Goal: Use online tool/utility: Utilize a website feature to perform a specific function

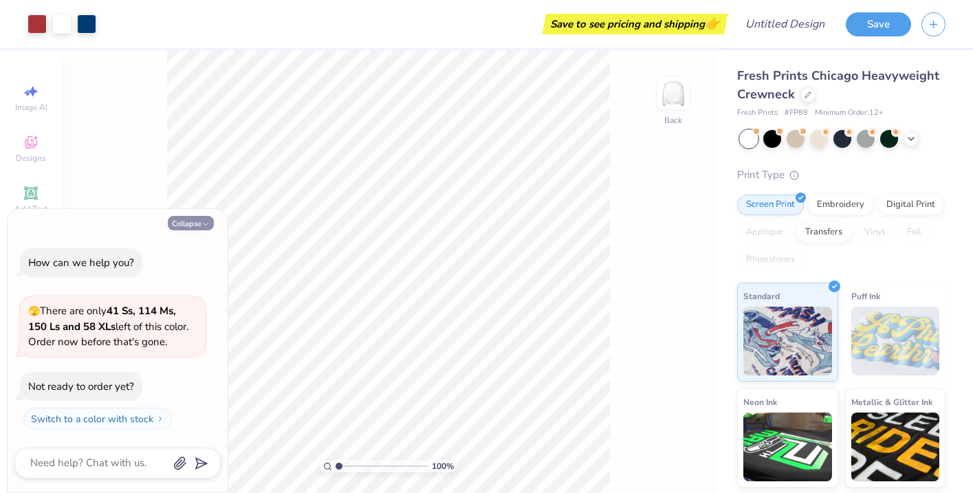
click at [193, 220] on button "Collapse" at bounding box center [191, 223] width 46 height 14
type textarea "x"
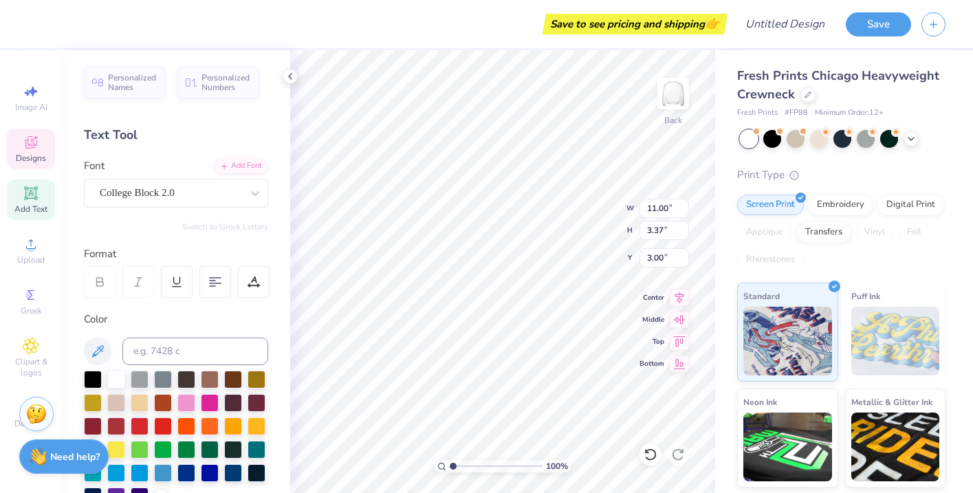
type textarea "Y"
type input "10.55"
type input "11.52"
type input "2.81"
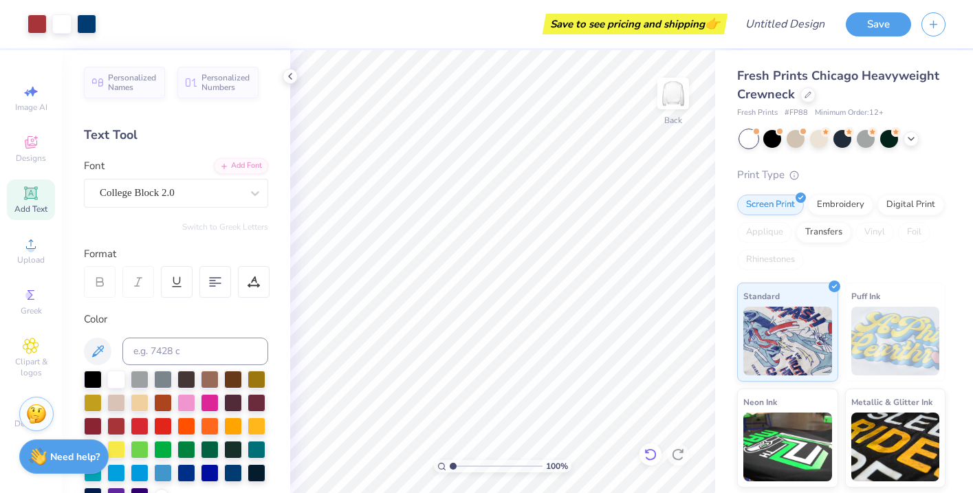
click at [647, 451] on icon at bounding box center [651, 455] width 14 height 14
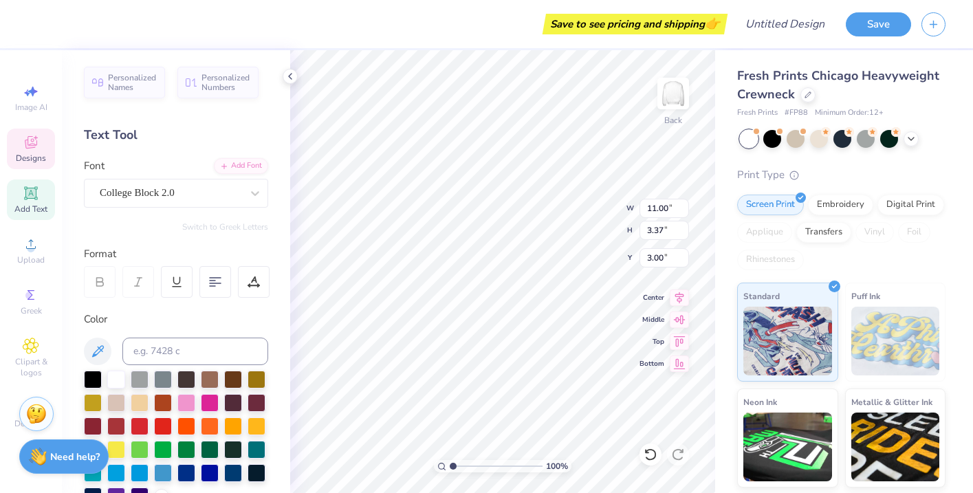
type textarea "G"
type textarea "Parents Weekend"
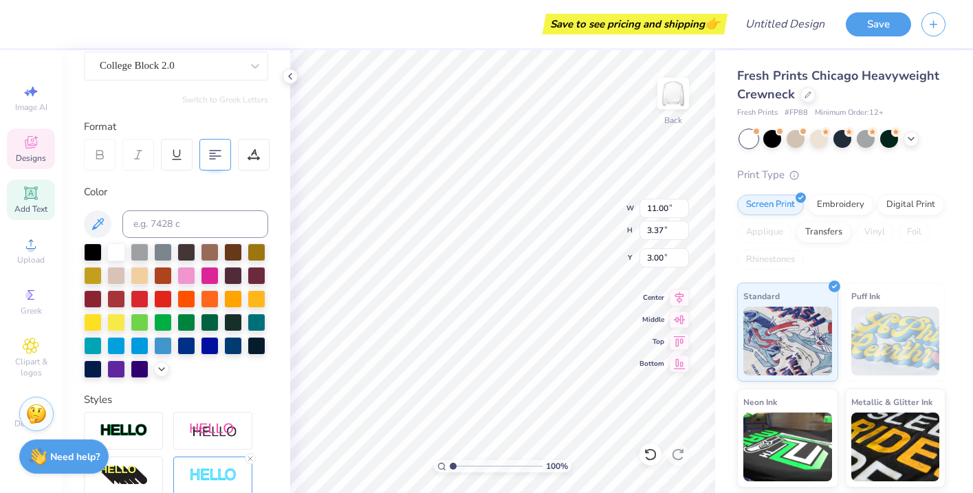
scroll to position [128, 0]
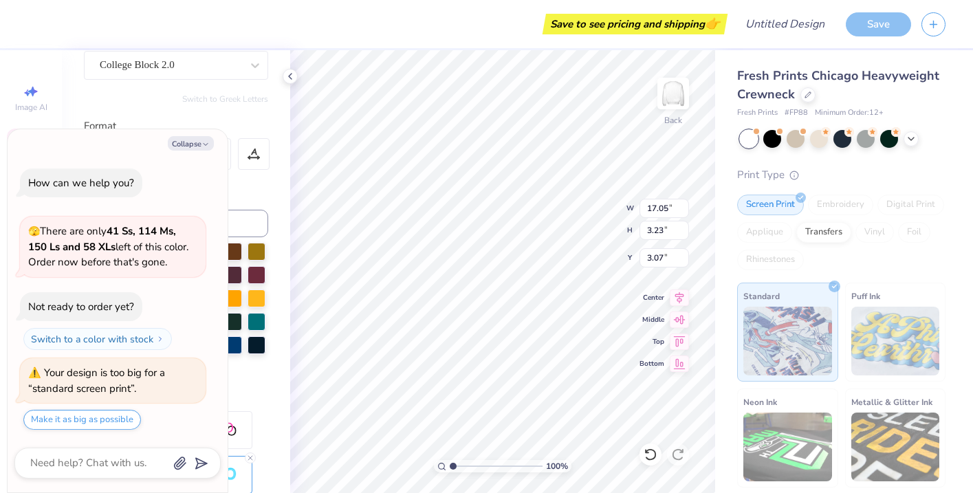
type textarea "x"
type input "3.53"
type textarea "x"
type input "13.99"
type input "2.65"
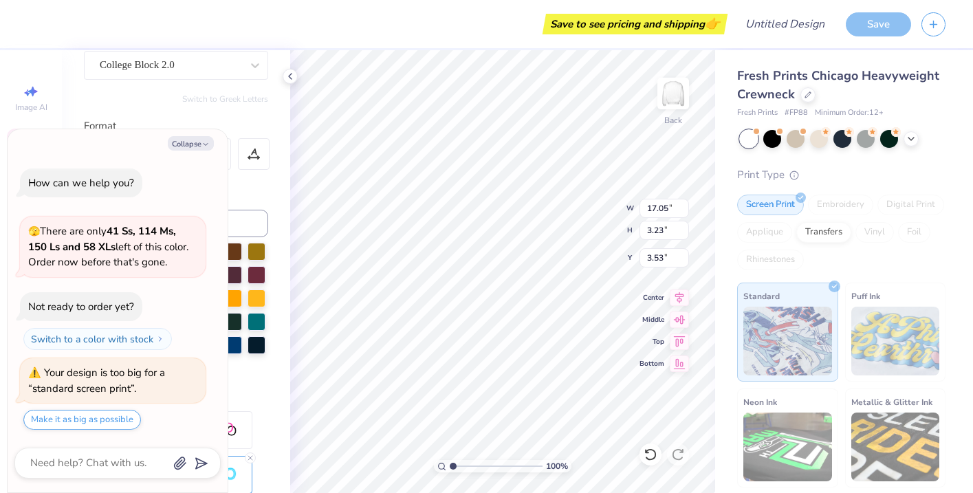
type input "4.11"
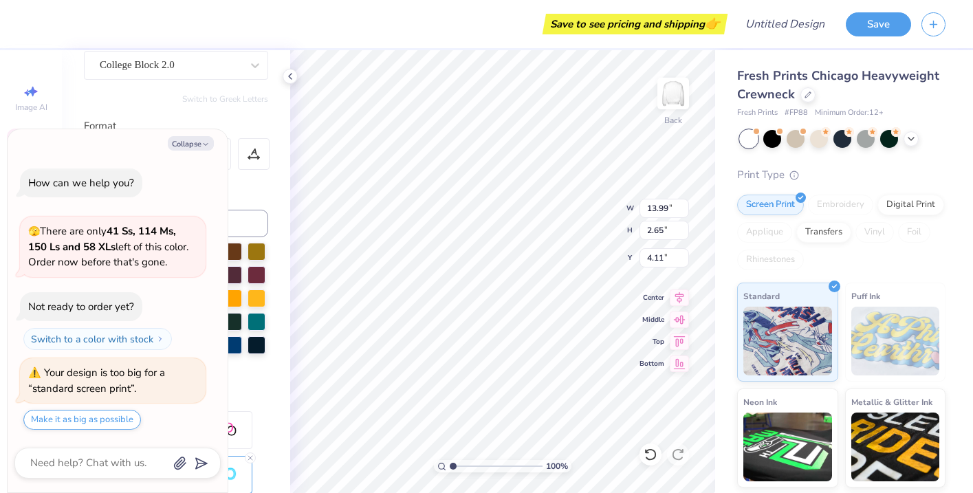
type textarea "x"
type input "3.48"
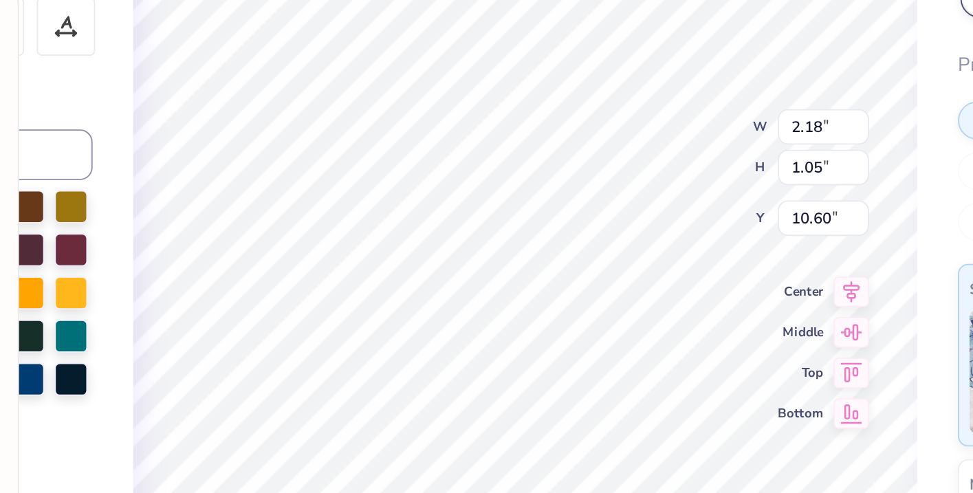
type textarea "x"
type input "1.13"
type input "0.93"
type input "11.34"
type textarea "x"
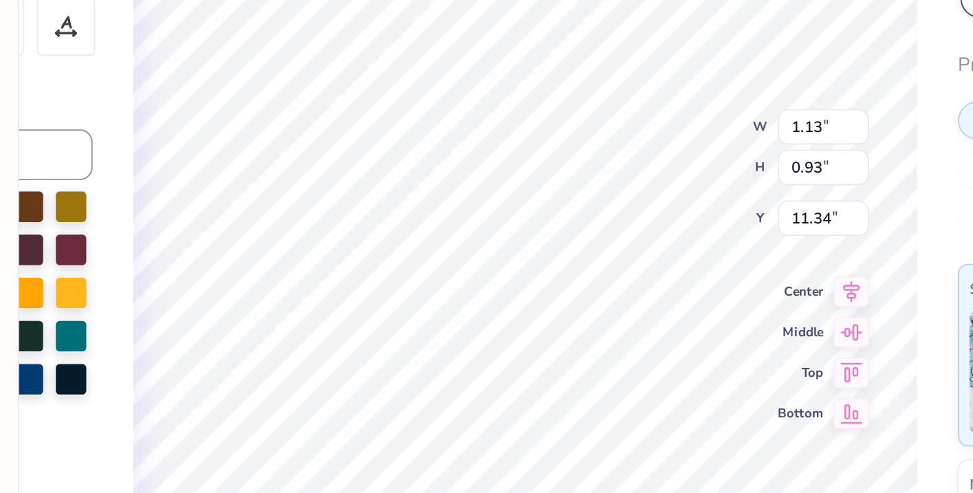
type textarea "Ta"
type textarea "x"
type textarea "T"
type textarea "x"
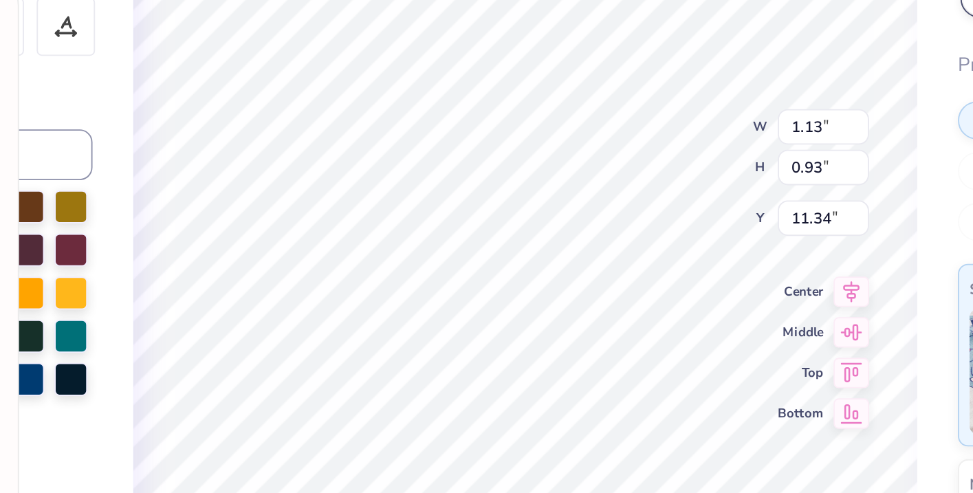
type textarea "D"
type textarea "x"
type textarea "De"
type textarea "x"
type textarea "Del"
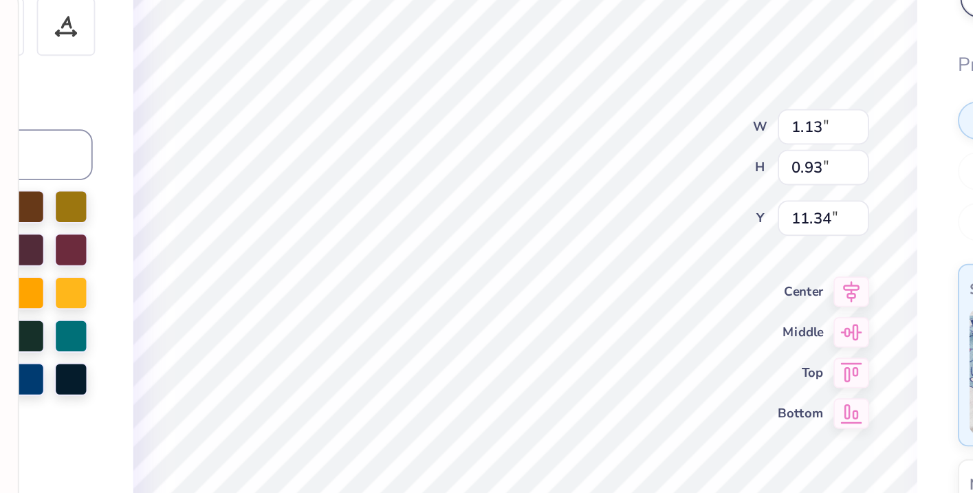
type textarea "x"
type textarea "Delt"
type textarea "x"
type textarea "Delta"
type textarea "x"
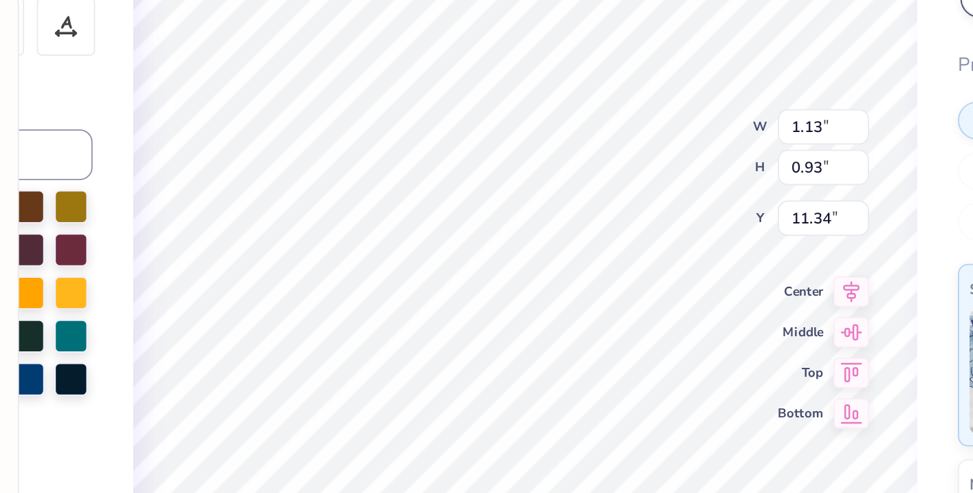
type input "2.18"
type input "1.05"
type input "10.60"
type textarea "x"
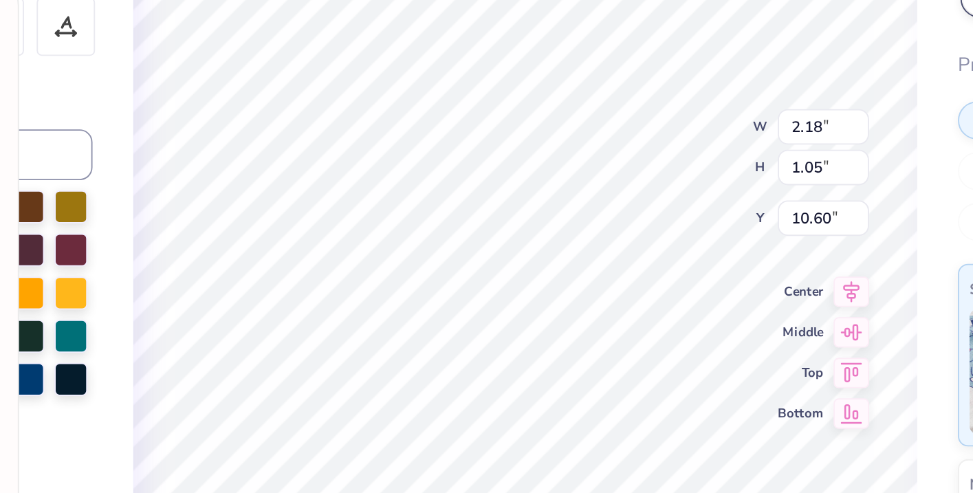
type textarea "C"
type textarea "x"
type textarea "Ci"
type textarea "x"
type textarea "C"
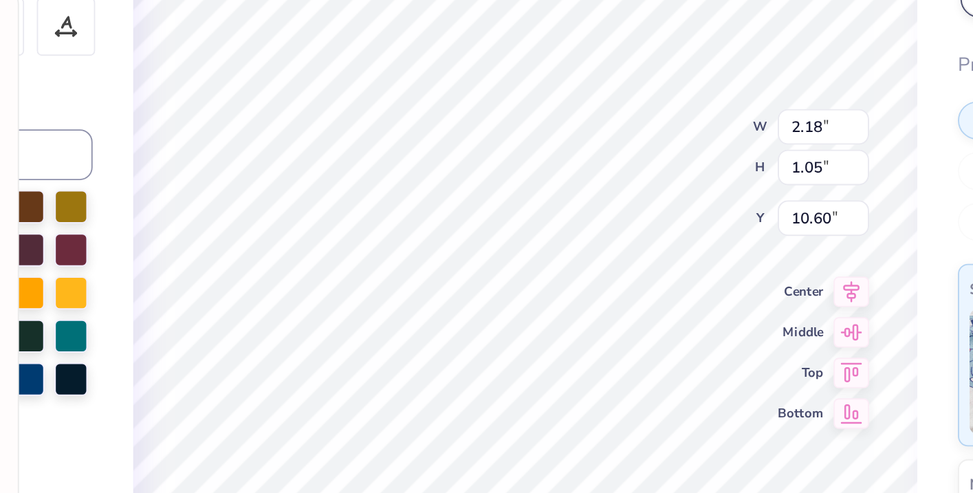
type textarea "x"
type textarea "X"
type textarea "x"
type textarea "Xo"
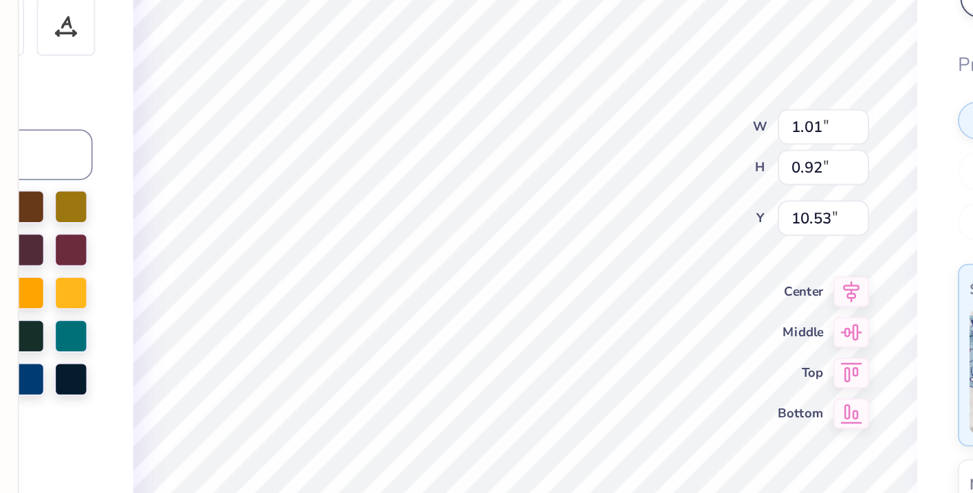
type textarea "x"
type textarea "X"
type textarea "x"
type textarea "[PERSON_NAME]"
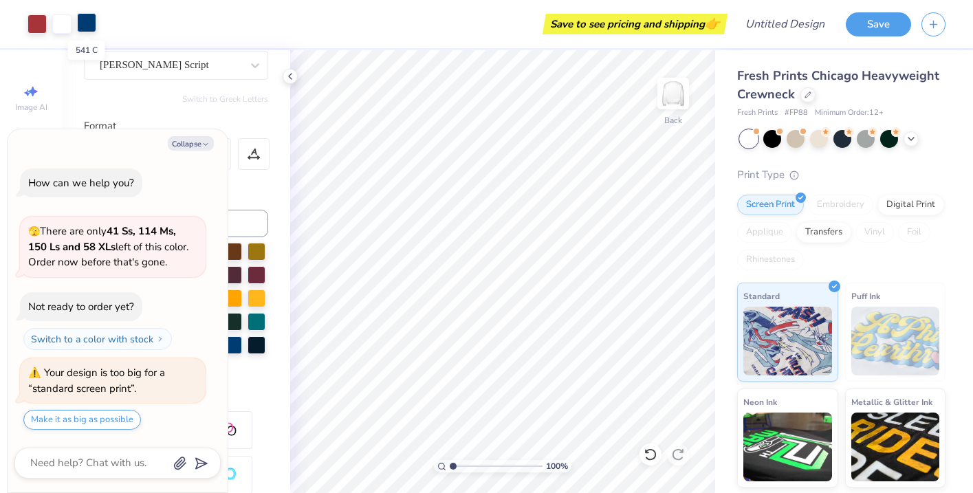
click at [87, 23] on div at bounding box center [86, 22] width 19 height 19
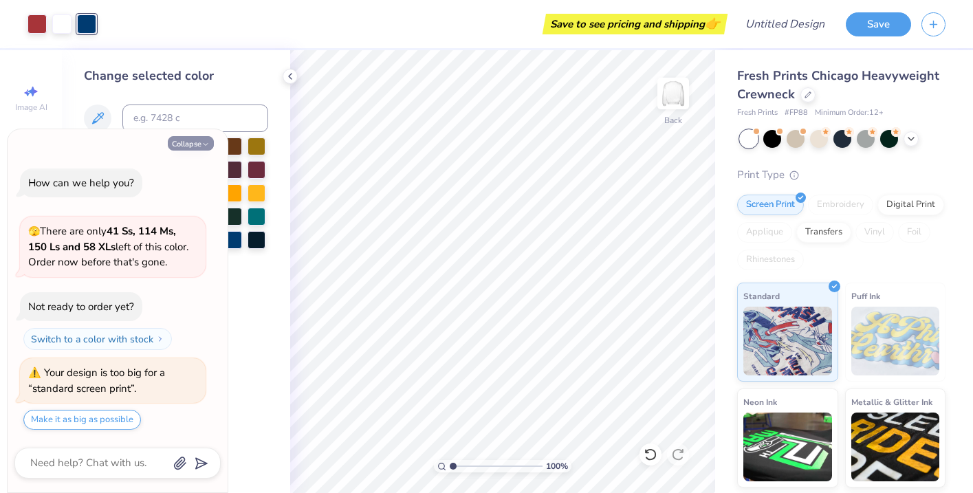
click at [184, 142] on button "Collapse" at bounding box center [191, 143] width 46 height 14
type textarea "x"
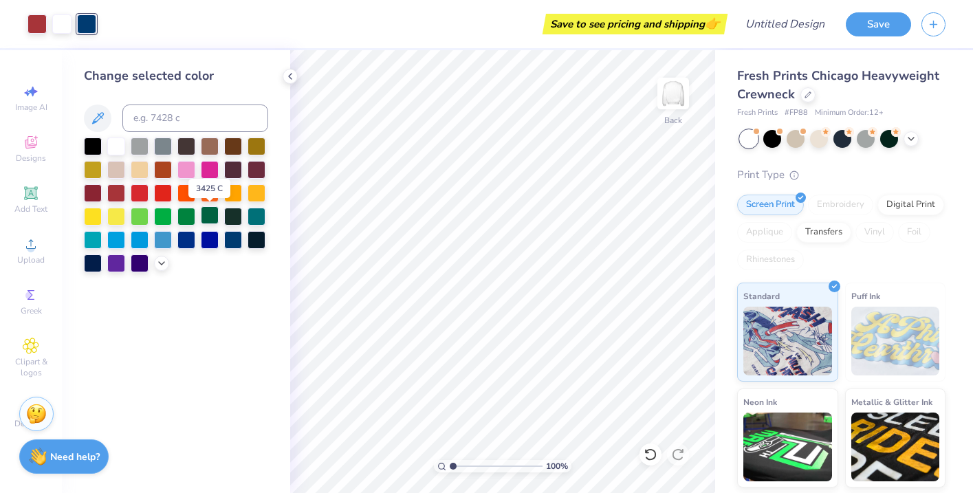
click at [214, 215] on div at bounding box center [210, 215] width 18 height 18
click at [232, 221] on div at bounding box center [233, 215] width 18 height 18
click at [205, 222] on div at bounding box center [210, 215] width 18 height 18
click at [162, 263] on icon at bounding box center [161, 261] width 11 height 11
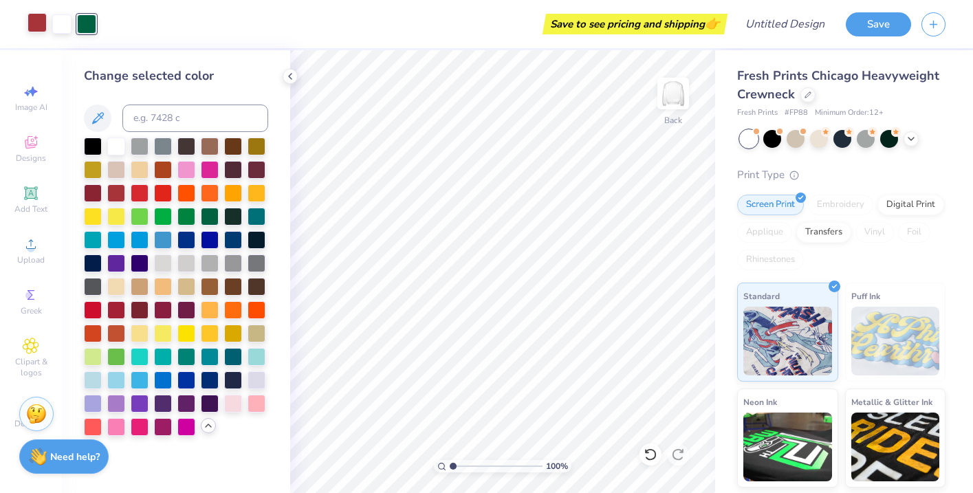
click at [28, 24] on div at bounding box center [37, 22] width 19 height 19
click at [89, 146] on div at bounding box center [93, 145] width 18 height 18
click at [288, 75] on icon at bounding box center [290, 76] width 11 height 11
